Goal: Check status: Check status

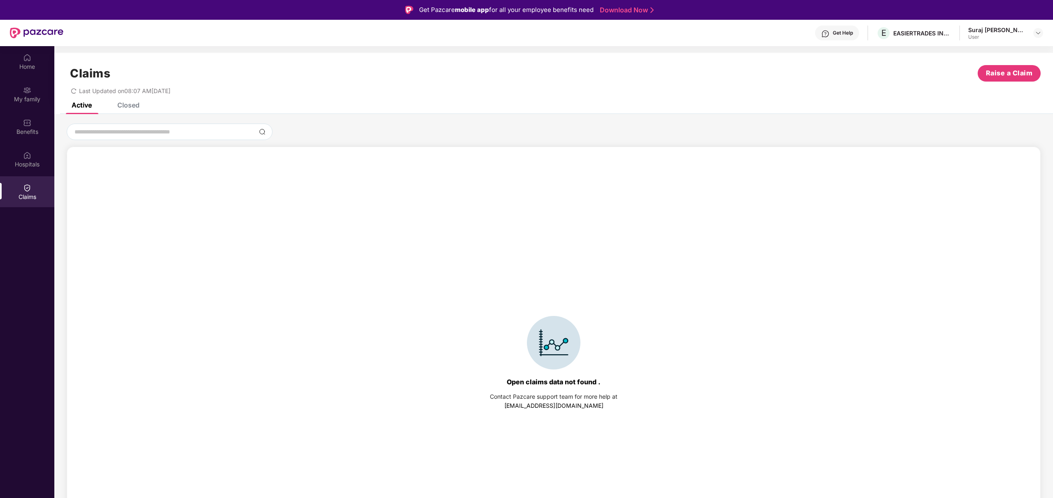
click at [129, 104] on div "Closed" at bounding box center [128, 105] width 22 height 8
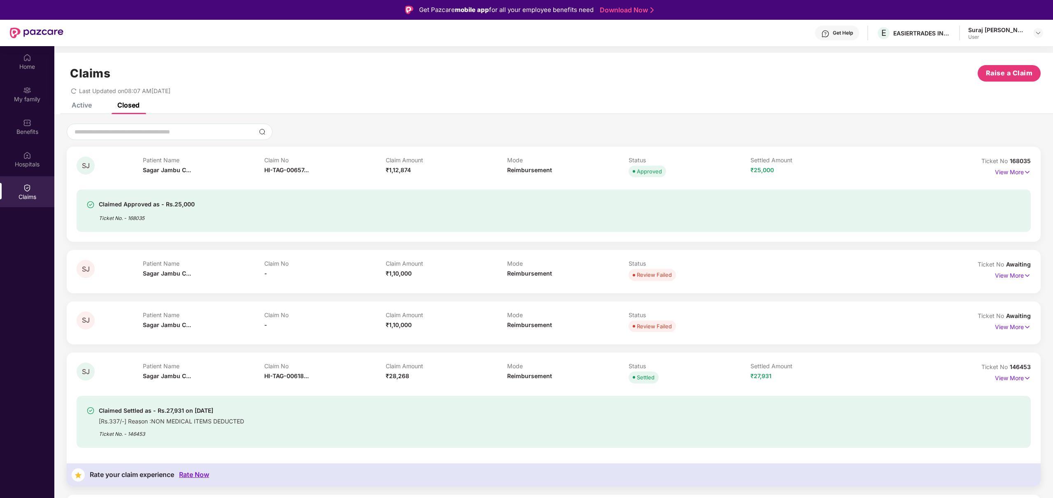
click at [207, 204] on div "Claimed Approved as - Rs.25,000 Ticket No. - 168035" at bounding box center [475, 210] width 779 height 23
click at [1002, 174] on p "View More" at bounding box center [1013, 170] width 36 height 11
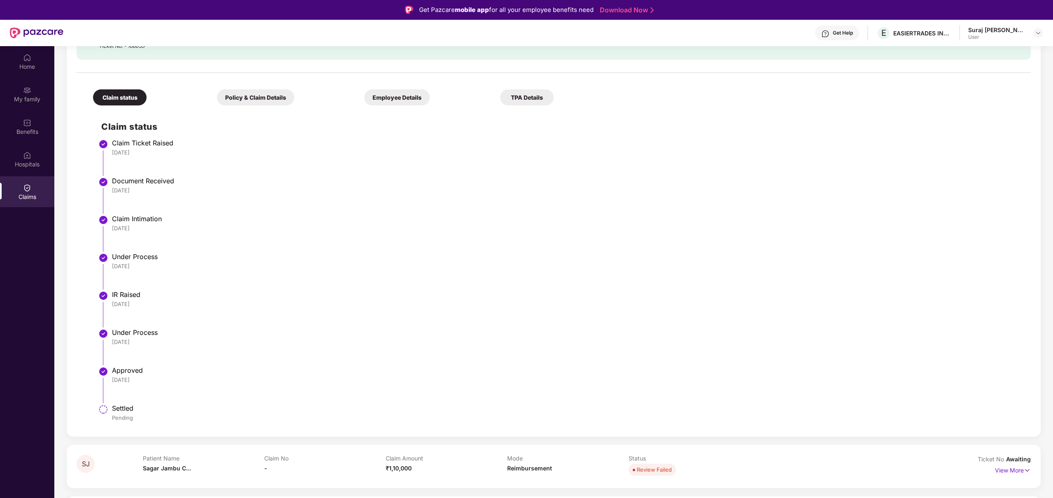
scroll to position [198, 0]
click at [250, 97] on div "Policy & Claim Details" at bounding box center [255, 98] width 77 height 16
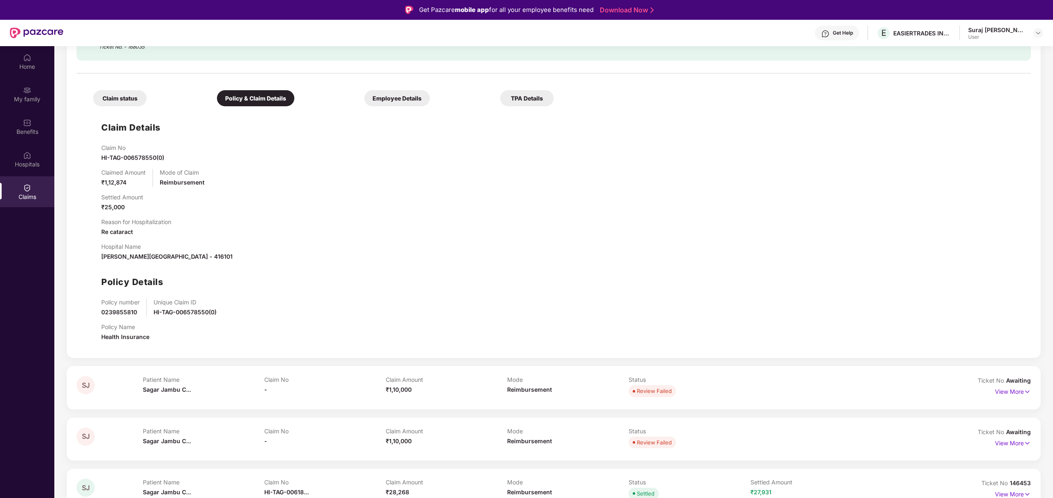
click at [384, 97] on div "Employee Details" at bounding box center [396, 98] width 65 height 16
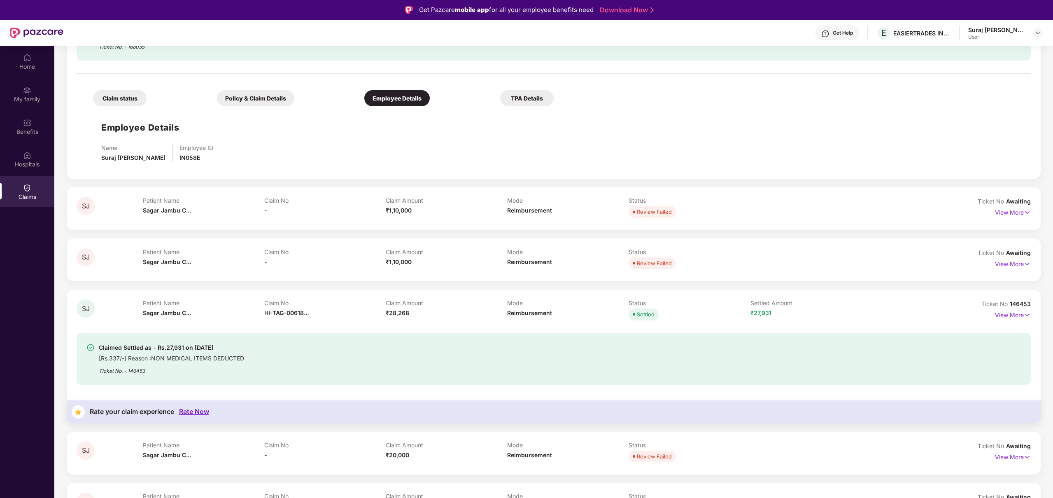
click at [510, 100] on div "TPA Details" at bounding box center [527, 98] width 54 height 16
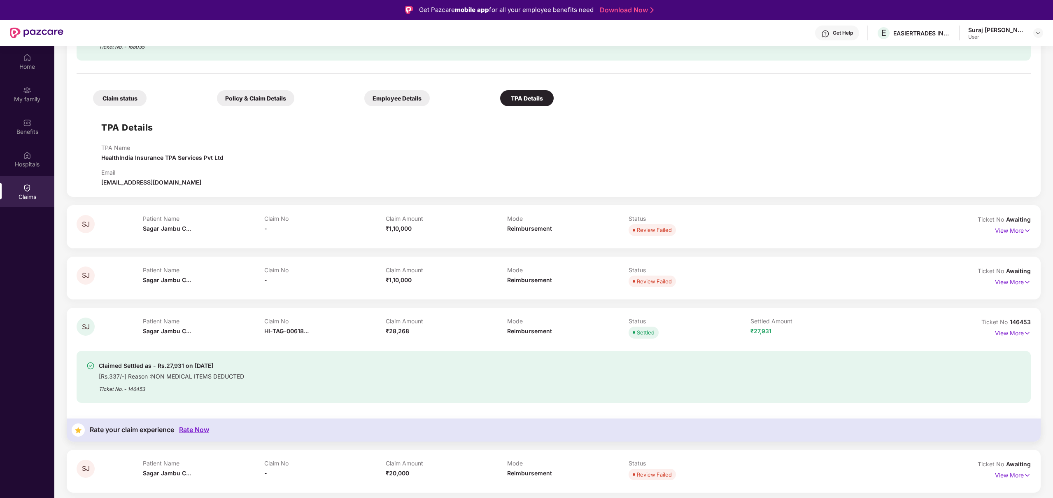
click at [131, 103] on div "Claim status" at bounding box center [120, 98] width 54 height 16
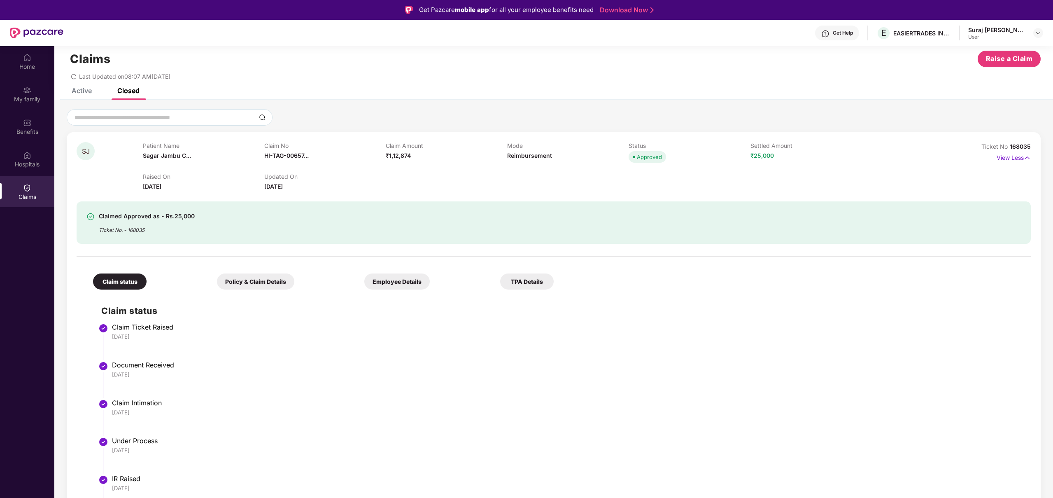
scroll to position [0, 0]
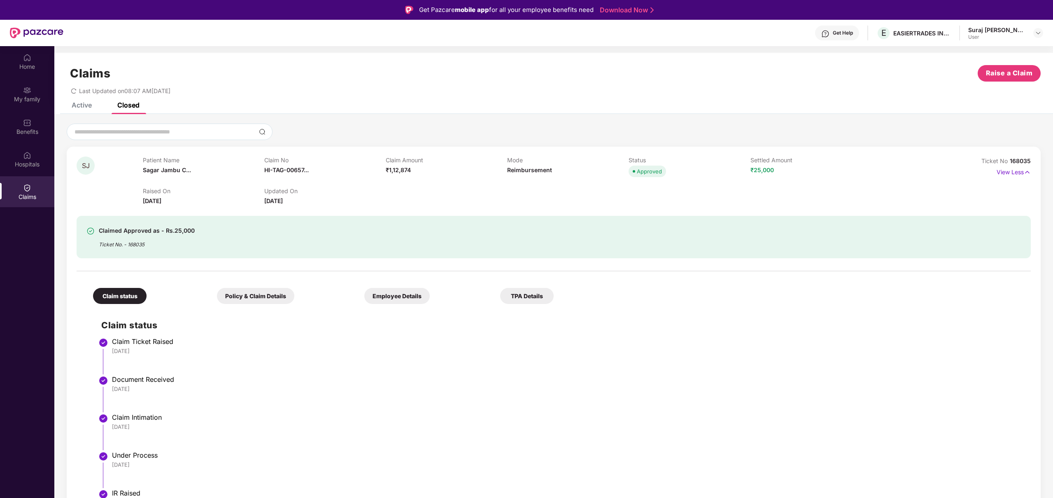
click at [835, 32] on div "Get Help" at bounding box center [843, 33] width 20 height 7
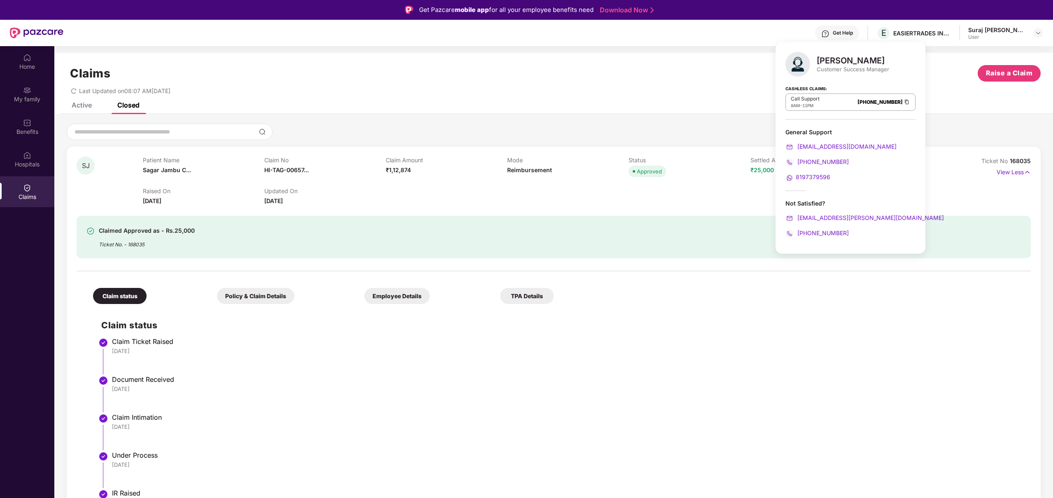
click at [904, 103] on img at bounding box center [907, 101] width 7 height 7
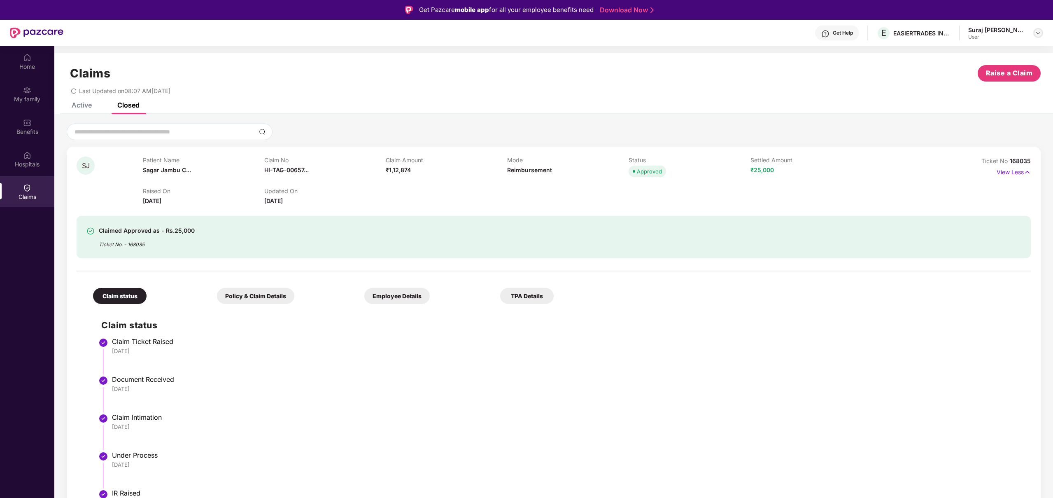
click at [1037, 34] on img at bounding box center [1038, 33] width 7 height 7
click at [991, 57] on div "Logout" at bounding box center [999, 52] width 107 height 16
